Goal: Find specific page/section: Find specific page/section

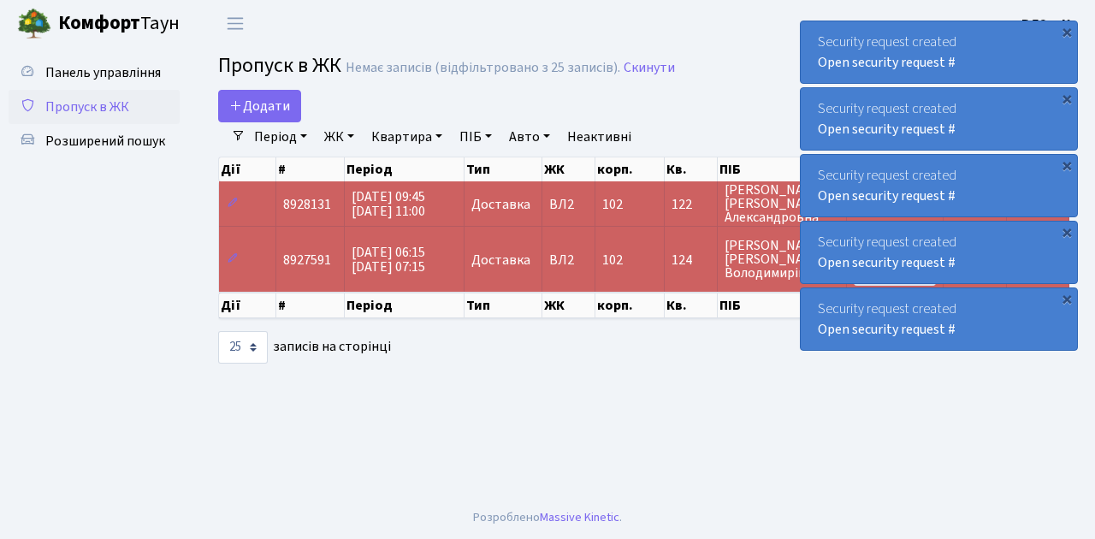
select select "25"
click at [102, 108] on span "Пропуск в ЖК" at bounding box center [87, 106] width 84 height 19
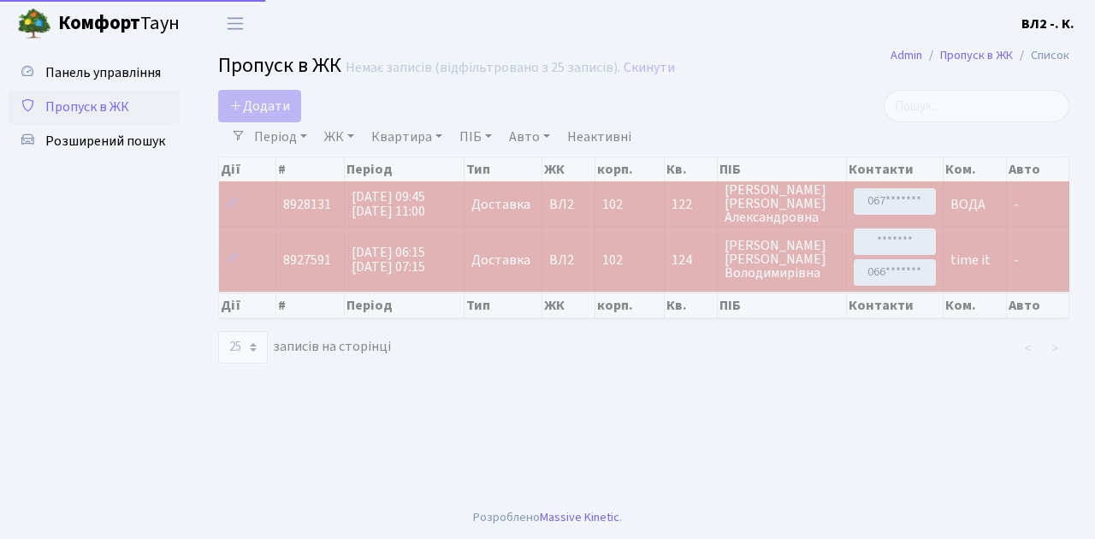
select select "25"
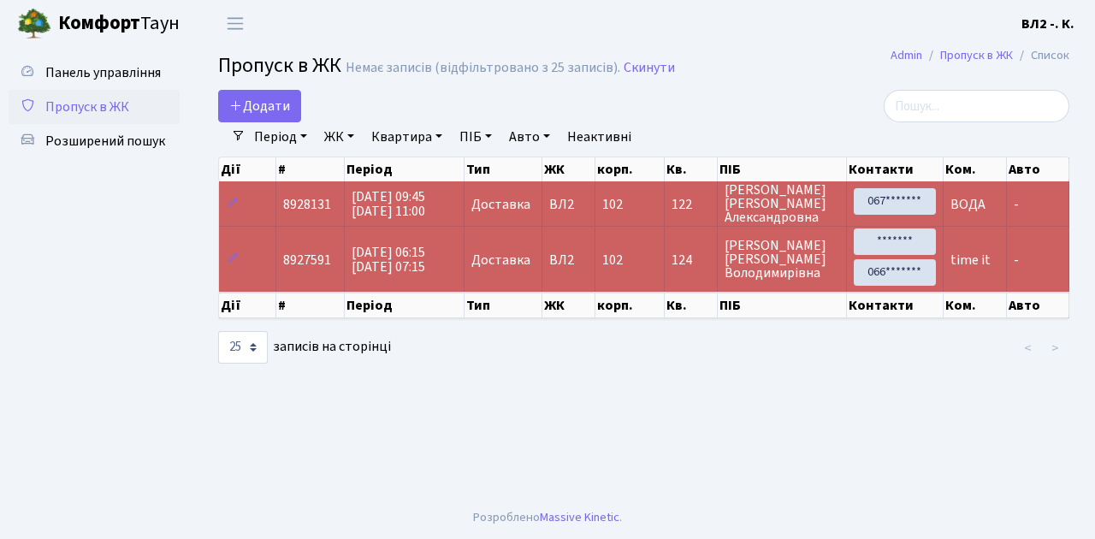
click at [94, 109] on span "Пропуск в ЖК" at bounding box center [87, 106] width 84 height 19
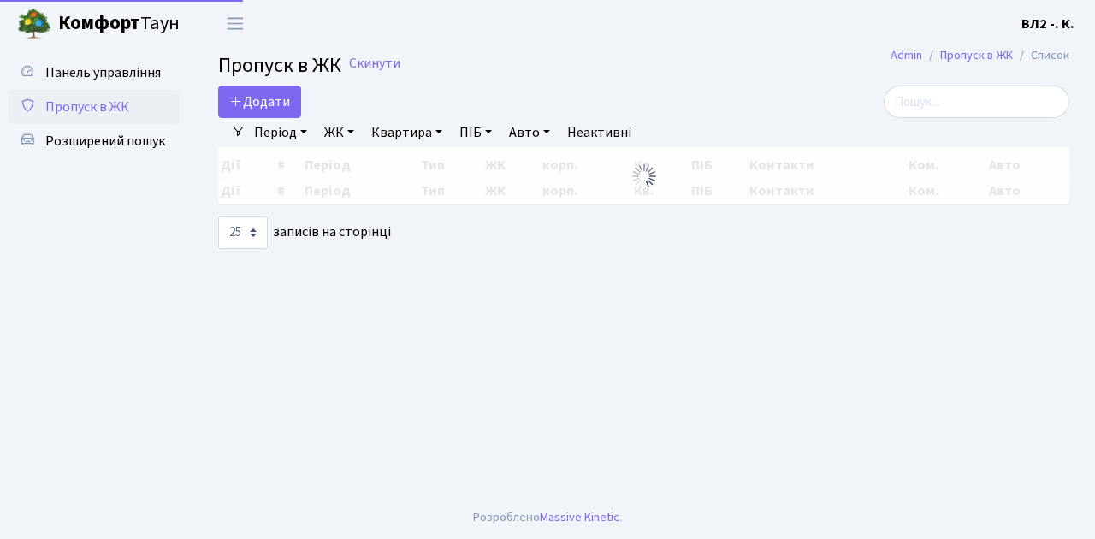
select select "25"
